Goal: Communication & Community: Answer question/provide support

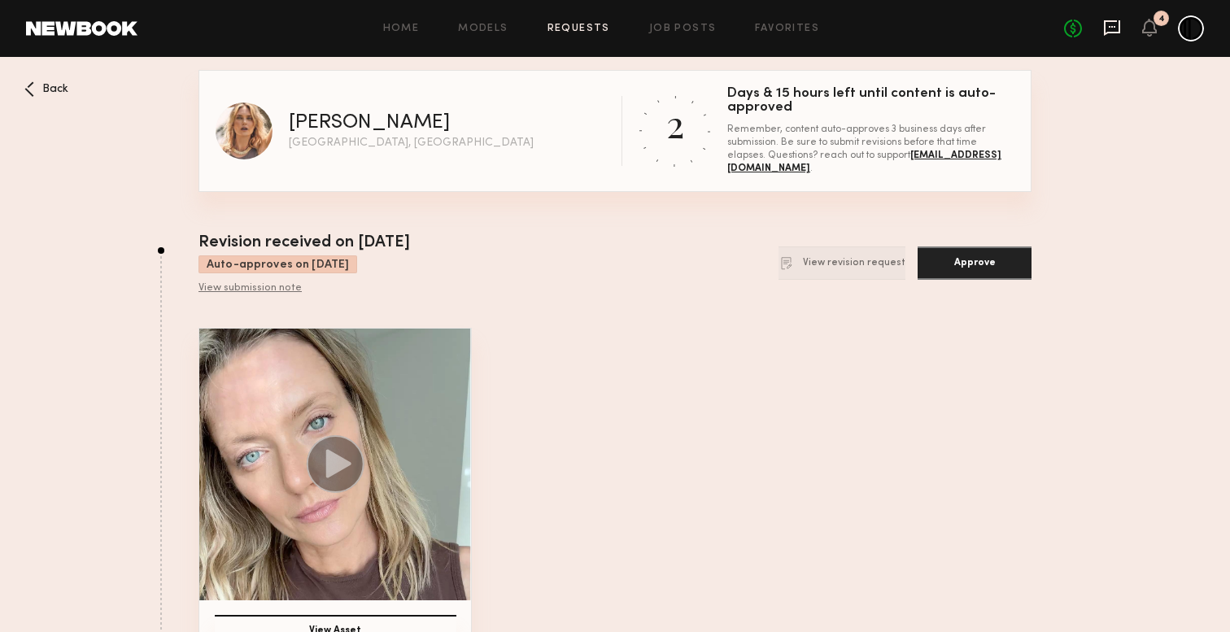
click at [1107, 20] on icon at bounding box center [1112, 27] width 16 height 15
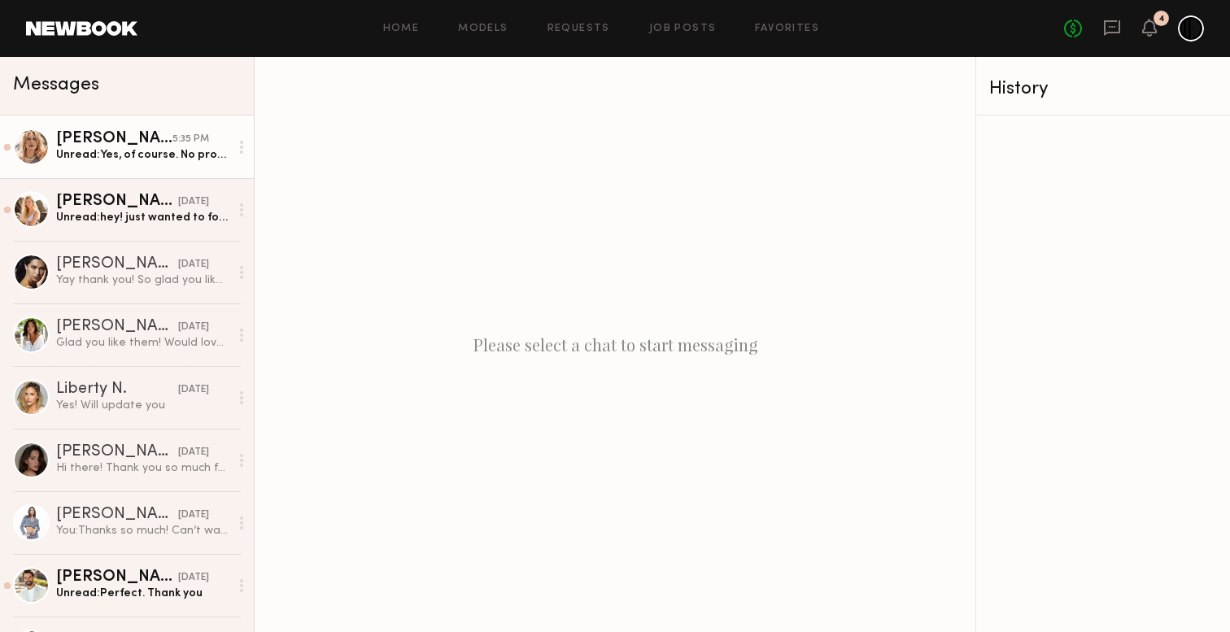
click at [149, 132] on div "Anastassija M." at bounding box center [114, 139] width 116 height 16
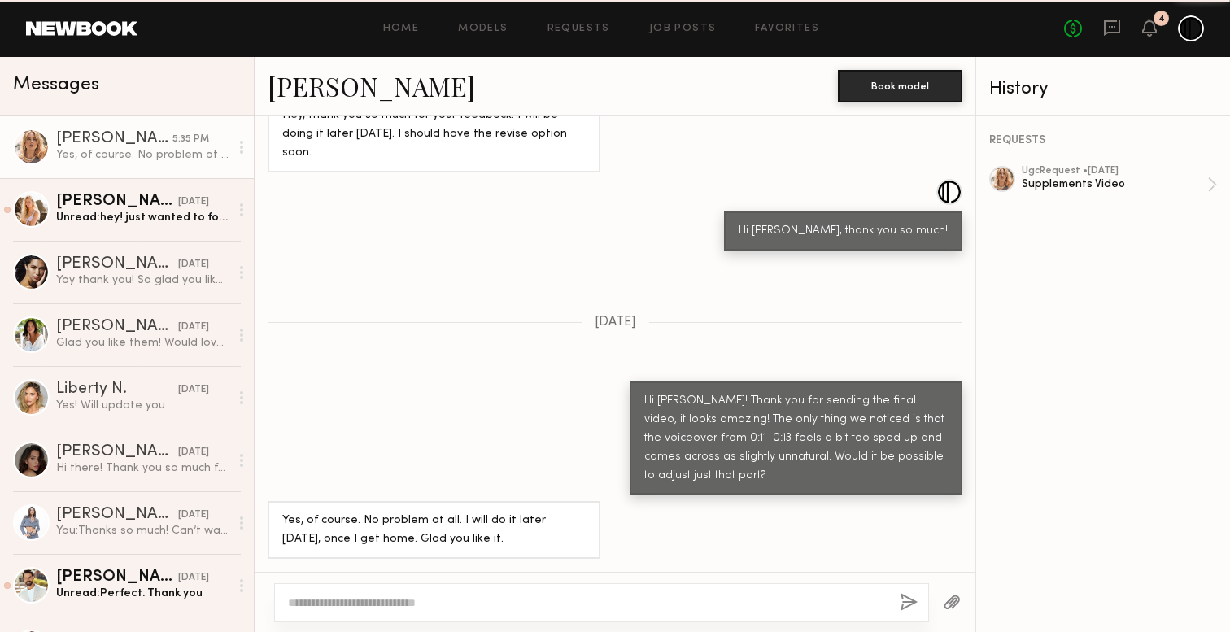
scroll to position [1390, 0]
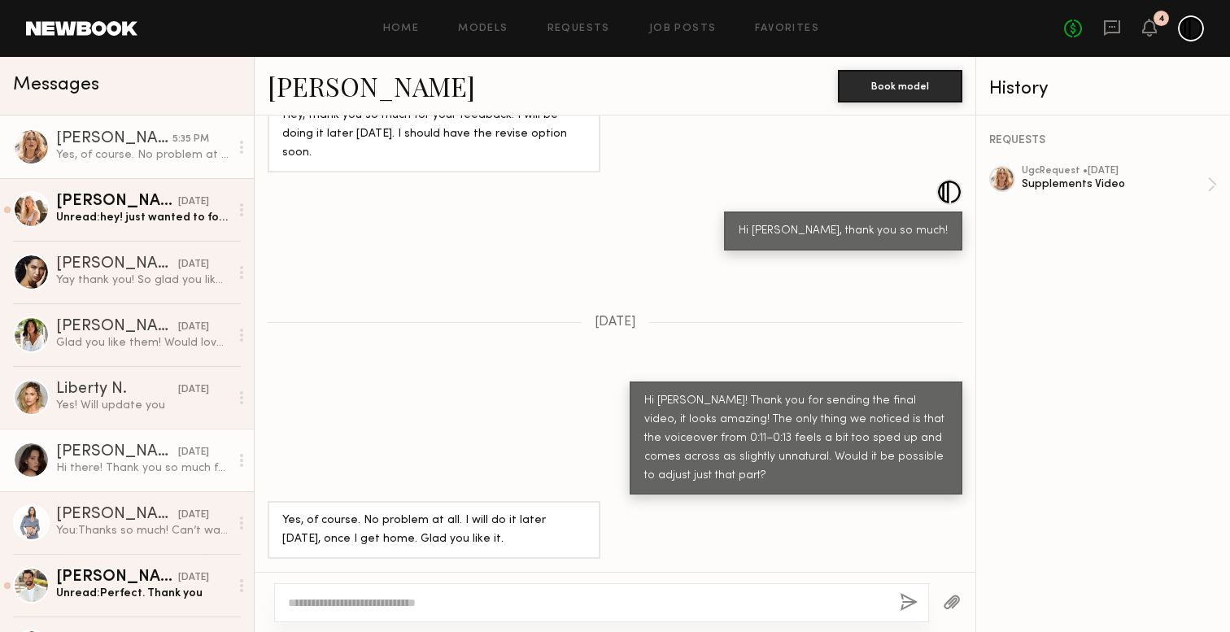
click at [81, 462] on div "Hi there! Thank you so much for sending over the example videos. I will review …" at bounding box center [142, 468] width 173 height 15
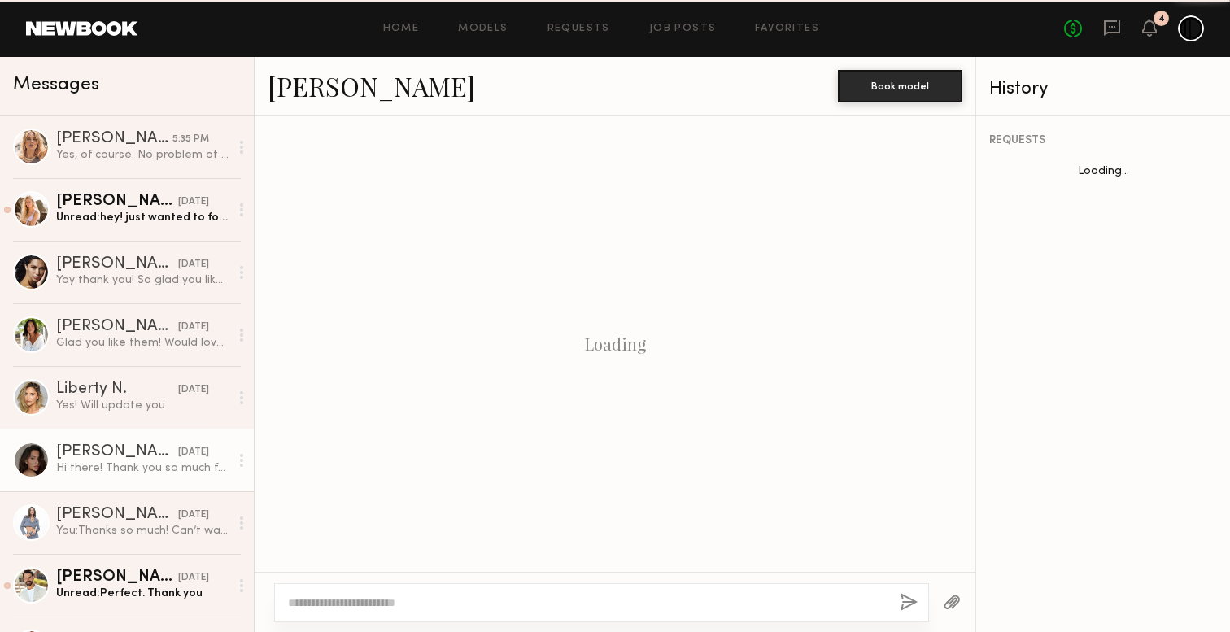
scroll to position [2121, 0]
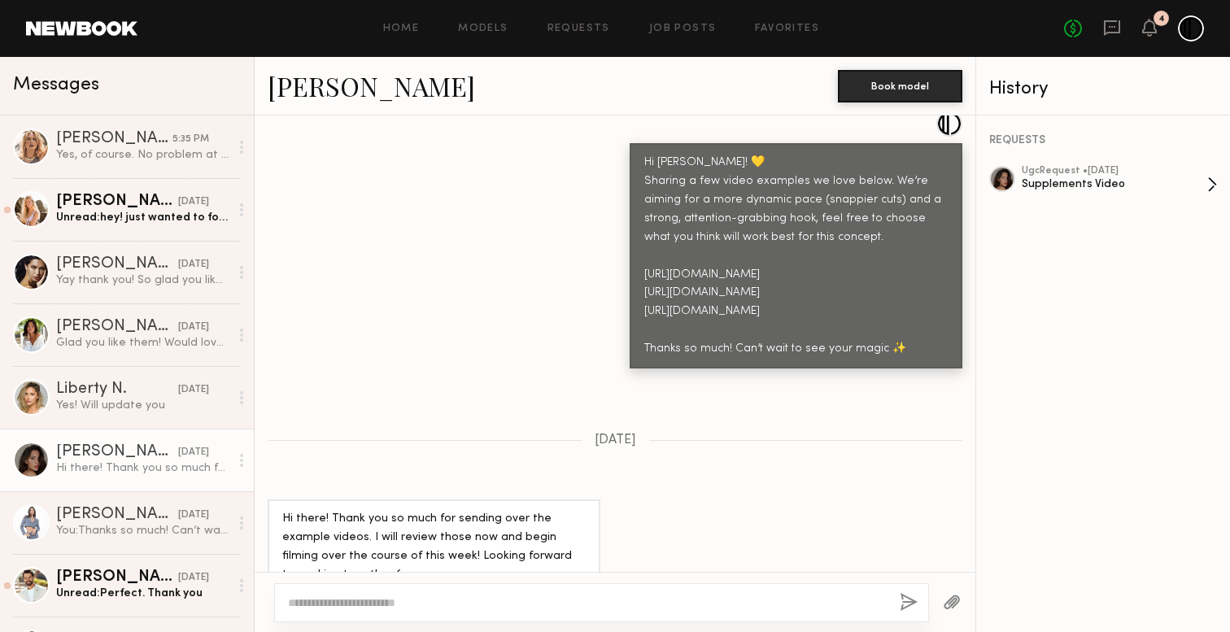
click at [1138, 173] on div "ugc Request • 08/29/2025" at bounding box center [1115, 171] width 186 height 11
